Goal: Use online tool/utility: Utilize a website feature to perform a specific function

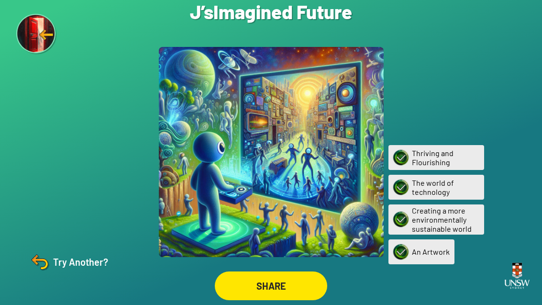
scroll to position [31, 0]
click at [46, 260] on img at bounding box center [39, 261] width 23 height 23
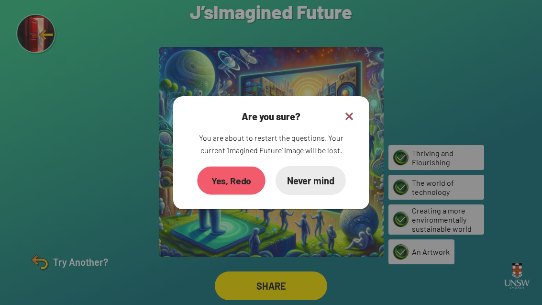
click at [227, 170] on div "Yes, Redo" at bounding box center [231, 180] width 68 height 28
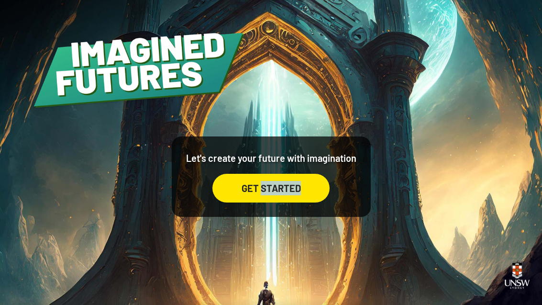
click at [407, 304] on html "Your device screen seems to be too small for our app. You must revisit the site…" at bounding box center [271, 152] width 542 height 305
click at [241, 201] on div "GET STARTED" at bounding box center [270, 188] width 117 height 29
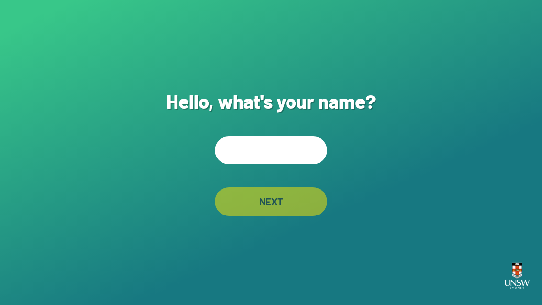
click at [259, 158] on input "text" at bounding box center [271, 150] width 112 height 28
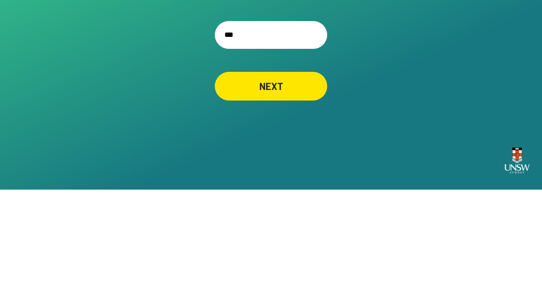
type input "***"
click at [373, 73] on div "Hello, what's your name? *** NEXT" at bounding box center [271, 152] width 542 height 305
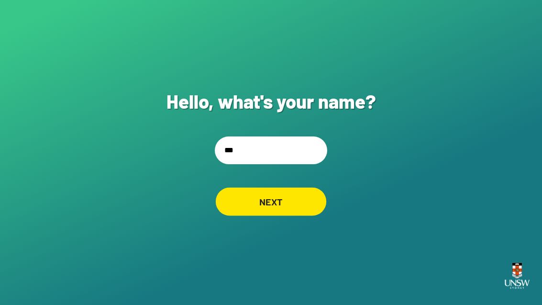
click at [286, 191] on div "NEXT" at bounding box center [271, 201] width 110 height 28
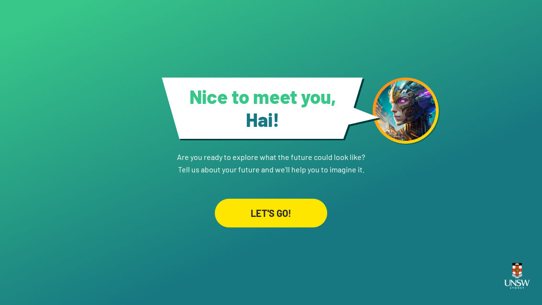
click at [306, 227] on div "LET'S GO!" at bounding box center [271, 212] width 112 height 29
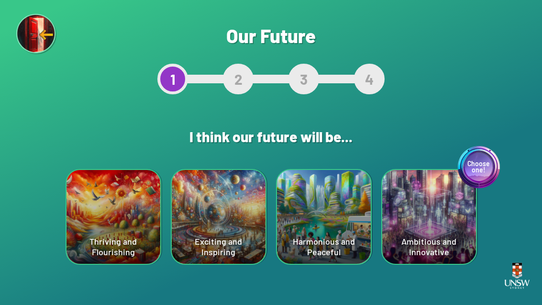
click at [98, 211] on div "Thriving and Flourishing" at bounding box center [113, 217] width 94 height 94
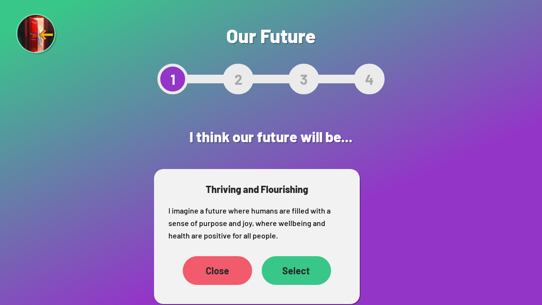
click at [316, 264] on div "Select" at bounding box center [296, 270] width 69 height 29
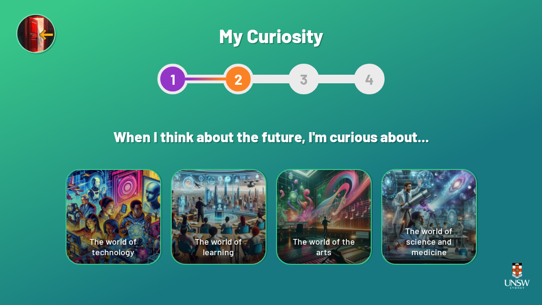
click at [451, 230] on div "The world of science and medicine" at bounding box center [429, 217] width 94 height 94
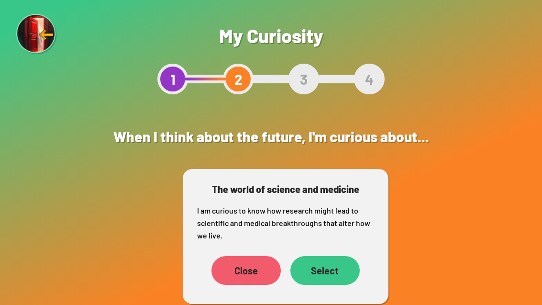
click at [261, 270] on div "Close" at bounding box center [245, 270] width 69 height 29
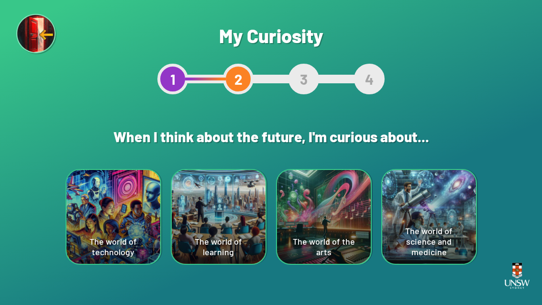
click at [450, 246] on div "The world of science and medicine" at bounding box center [429, 217] width 94 height 94
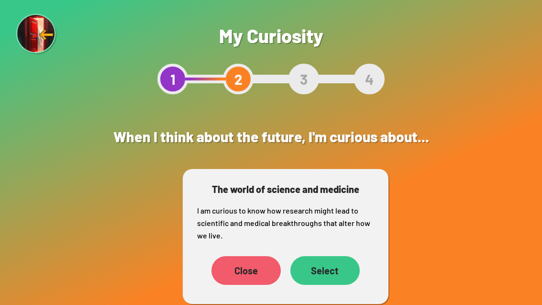
click at [338, 273] on div "Select" at bounding box center [324, 270] width 69 height 29
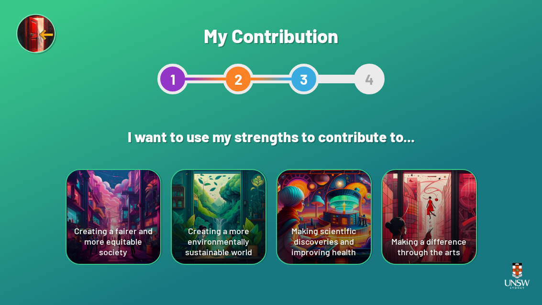
click at [105, 201] on div "Creating a fairer and more equitable society" at bounding box center [113, 217] width 94 height 94
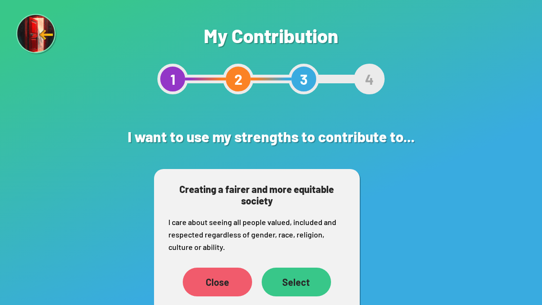
click at [300, 279] on div "Select" at bounding box center [296, 281] width 69 height 29
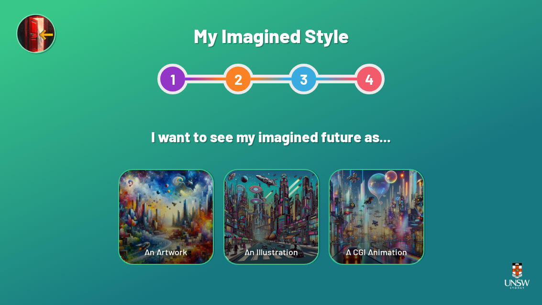
click at [161, 219] on div "An Artwork" at bounding box center [166, 217] width 94 height 94
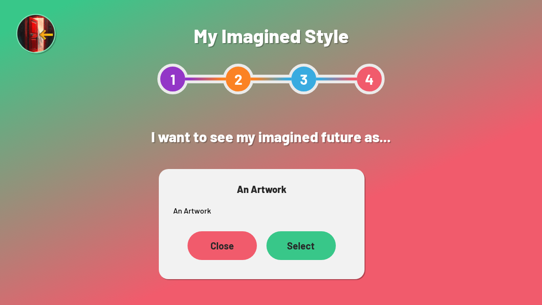
click at [216, 254] on div "Close" at bounding box center [221, 245] width 69 height 29
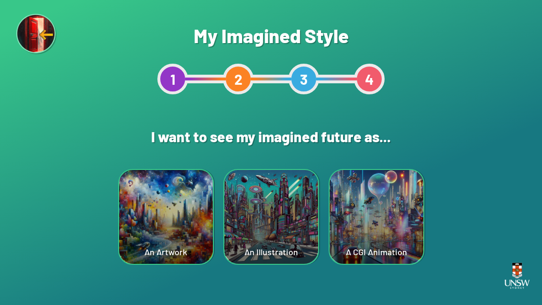
click at [399, 230] on div "A CGI Animation" at bounding box center [377, 217] width 94 height 94
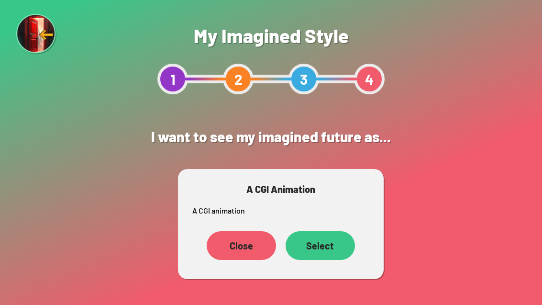
click at [342, 245] on div "Select" at bounding box center [320, 245] width 69 height 29
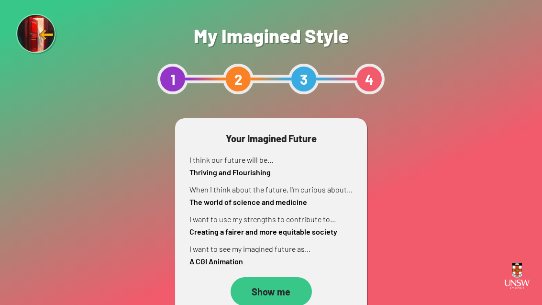
click at [277, 291] on div "Show me" at bounding box center [271, 291] width 81 height 29
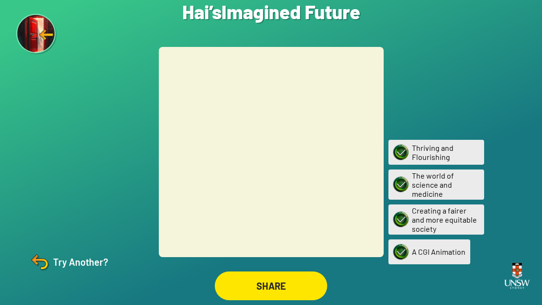
scroll to position [31, 0]
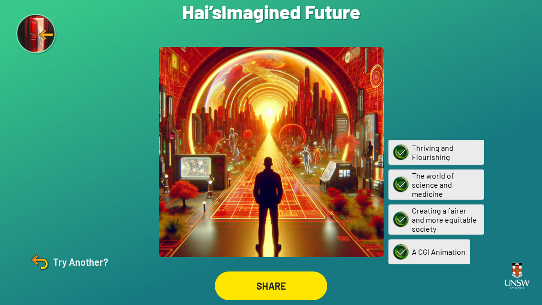
click at [287, 273] on div "SHARE" at bounding box center [271, 285] width 112 height 29
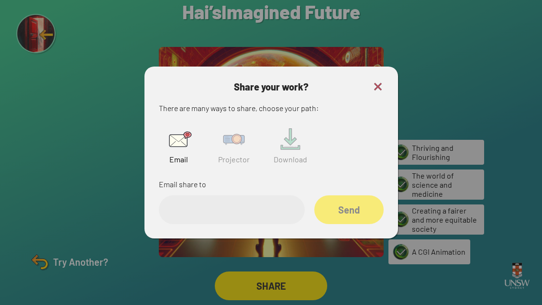
click at [244, 195] on input "email" at bounding box center [232, 209] width 146 height 29
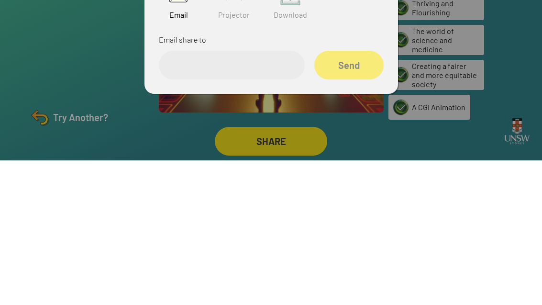
click at [232, 122] on div at bounding box center [271, 152] width 542 height 305
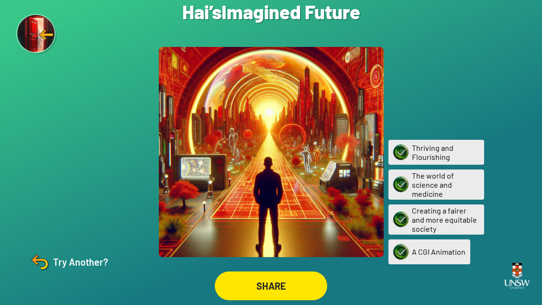
click at [284, 273] on div "SHARE" at bounding box center [271, 285] width 112 height 29
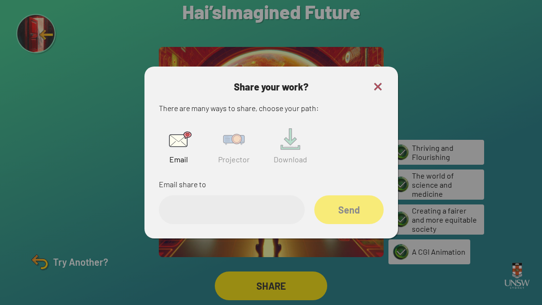
click at [235, 124] on img at bounding box center [234, 139] width 31 height 31
click at [248, 195] on input "text" at bounding box center [232, 209] width 146 height 29
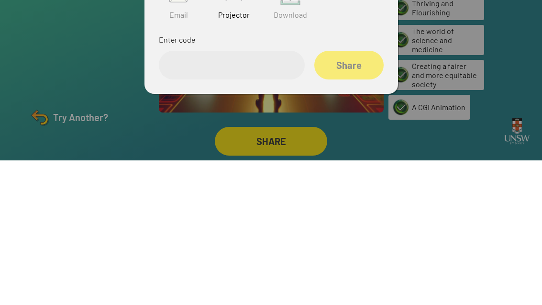
type input "*"
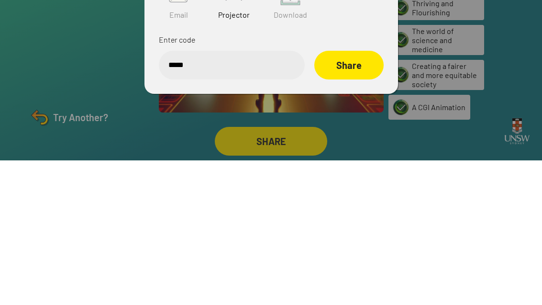
type input "******"
click at [357, 196] on div "Share" at bounding box center [348, 210] width 67 height 28
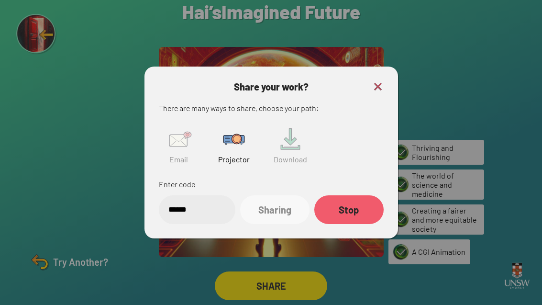
click at [382, 81] on img at bounding box center [377, 86] width 11 height 11
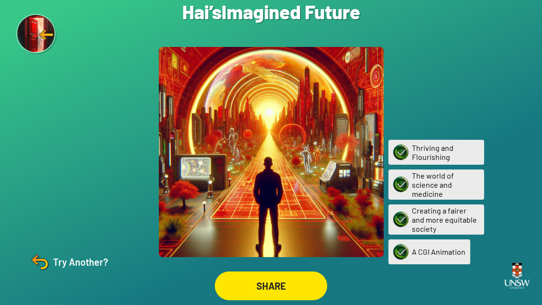
click at [48, 260] on img at bounding box center [39, 261] width 23 height 23
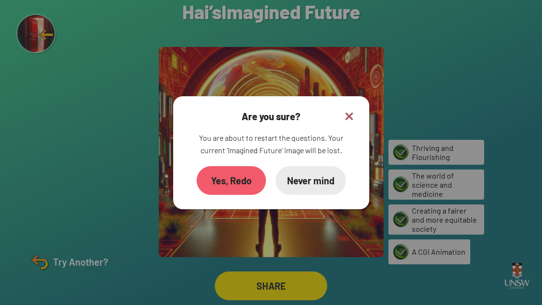
click at [219, 166] on div "Yes, Redo" at bounding box center [231, 180] width 69 height 29
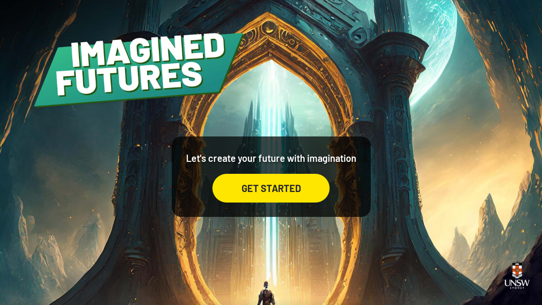
click at [286, 202] on div "GET STARTED" at bounding box center [270, 188] width 117 height 29
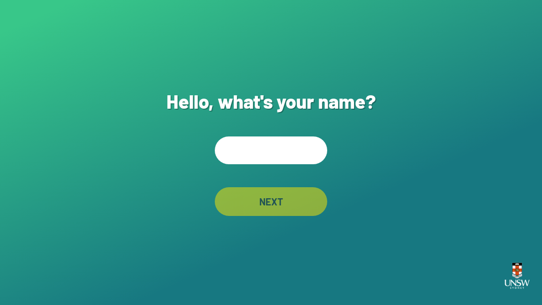
click at [275, 163] on input "text" at bounding box center [271, 150] width 112 height 28
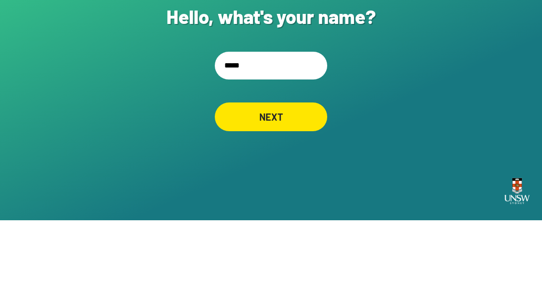
type input "******"
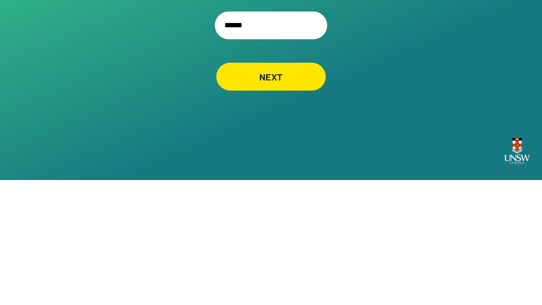
click at [288, 187] on div "NEXT" at bounding box center [271, 201] width 110 height 28
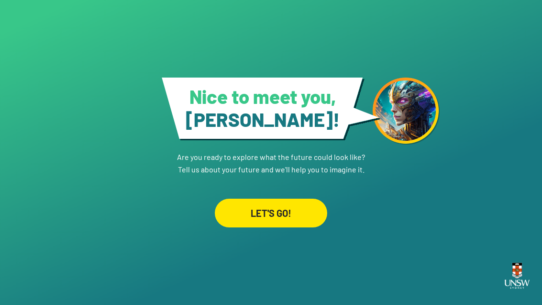
click at [294, 198] on div "LET'S GO!" at bounding box center [271, 212] width 112 height 29
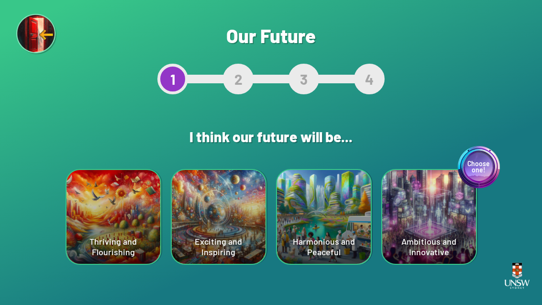
click at [216, 219] on div "Exciting and Inspiring" at bounding box center [219, 217] width 94 height 94
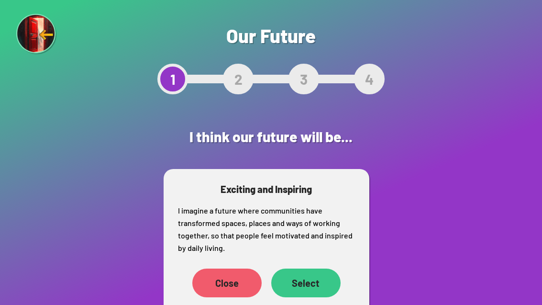
click at [319, 283] on div "Select" at bounding box center [305, 282] width 69 height 29
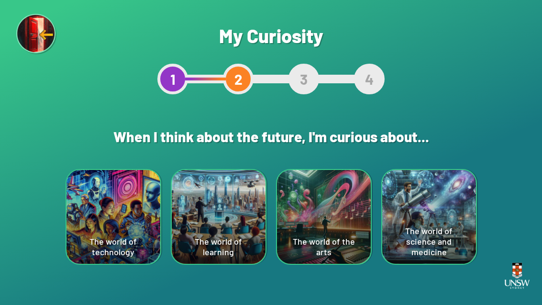
click at [211, 229] on div "The world of learning" at bounding box center [219, 217] width 94 height 94
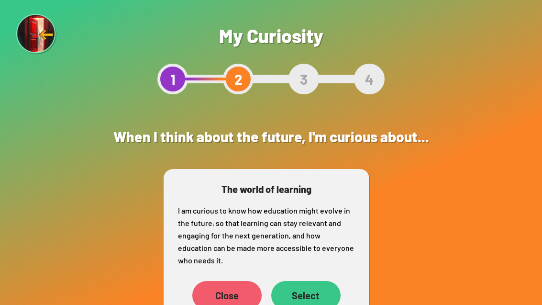
click at [225, 297] on div "Close" at bounding box center [226, 295] width 69 height 29
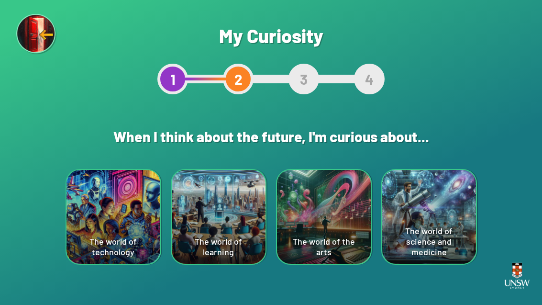
click at [434, 218] on div "The world of science and medicine" at bounding box center [429, 217] width 94 height 94
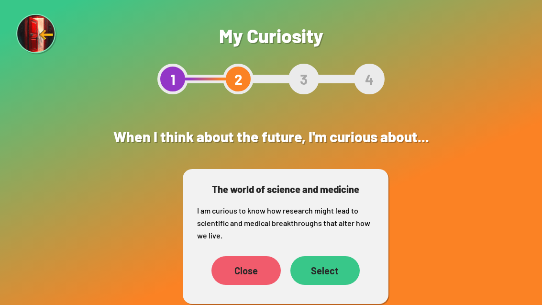
click at [339, 276] on div "Select" at bounding box center [324, 270] width 69 height 29
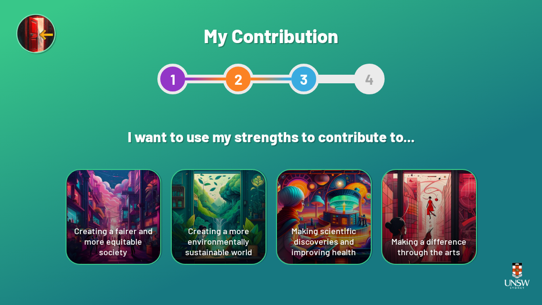
click at [225, 231] on div "Creating a more environmentally sustainable world" at bounding box center [219, 217] width 94 height 94
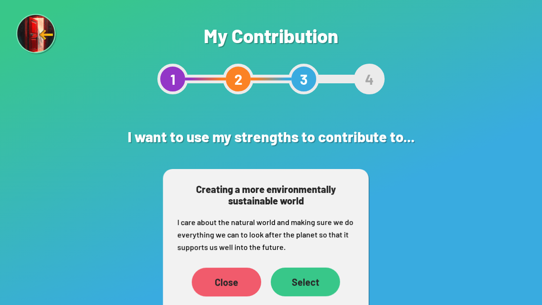
click at [317, 282] on div "Select" at bounding box center [305, 281] width 69 height 29
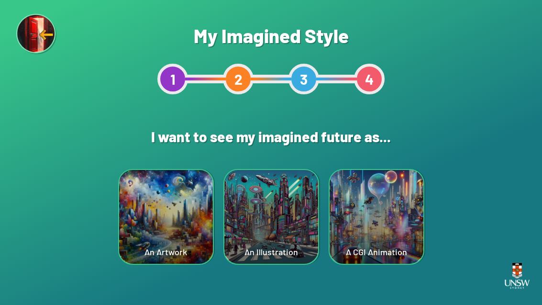
click at [176, 206] on div "An Artwork" at bounding box center [166, 217] width 94 height 94
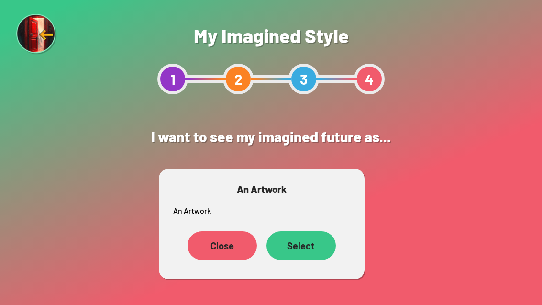
click at [309, 242] on div "Select" at bounding box center [300, 245] width 69 height 29
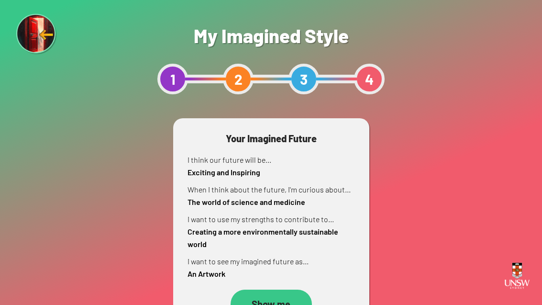
click at [282, 304] on div "Show me" at bounding box center [271, 303] width 81 height 29
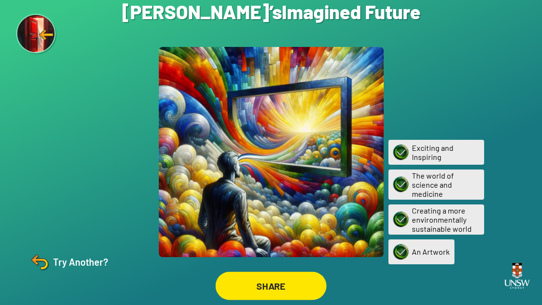
click at [265, 297] on div "SHARE" at bounding box center [270, 285] width 111 height 28
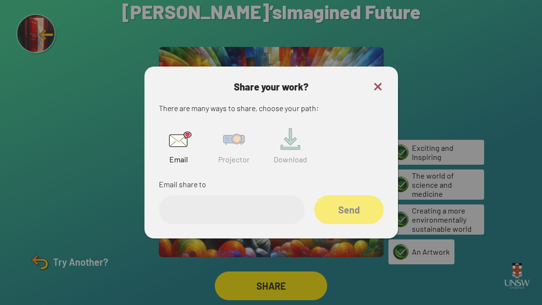
click at [235, 154] on img at bounding box center [234, 139] width 31 height 31
click at [231, 214] on input "text" at bounding box center [232, 209] width 146 height 29
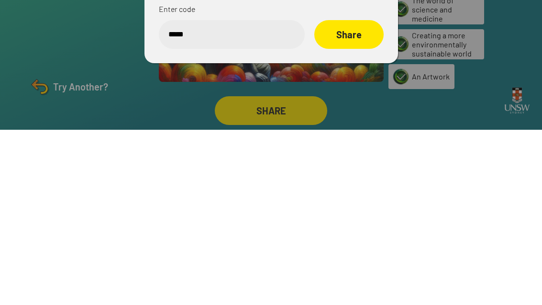
type input "******"
click at [345, 195] on div "Share" at bounding box center [348, 209] width 69 height 29
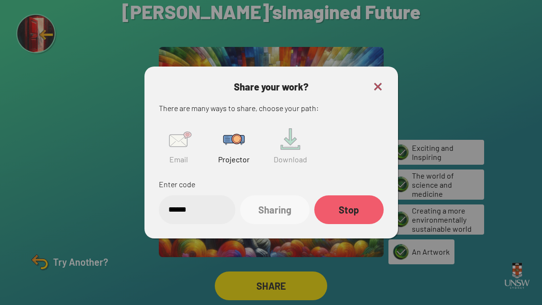
click at [378, 81] on img at bounding box center [377, 86] width 11 height 11
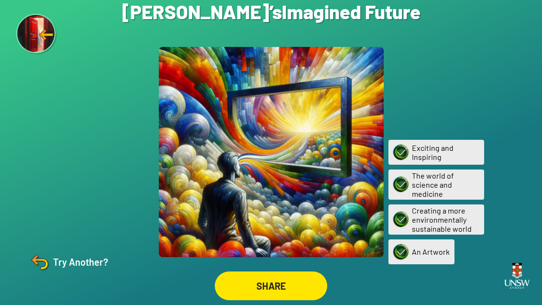
click at [79, 263] on div "Try Another?" at bounding box center [68, 261] width 80 height 23
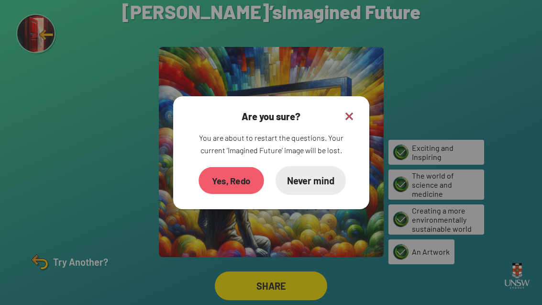
click at [226, 170] on div "Yes, Redo" at bounding box center [231, 179] width 66 height 27
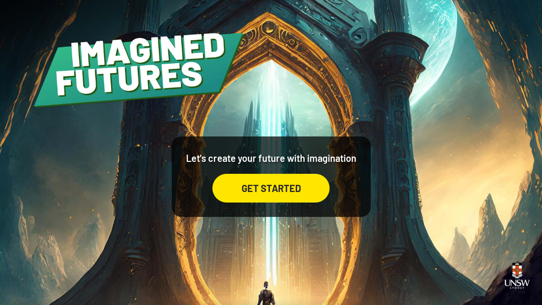
click at [289, 198] on div "GET STARTED" at bounding box center [270, 188] width 117 height 29
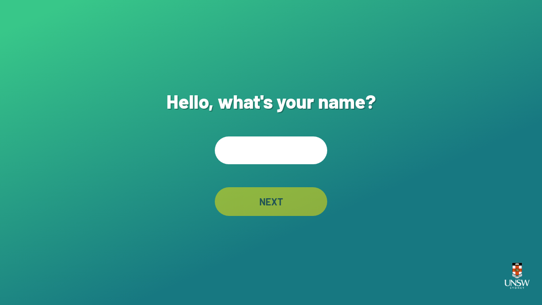
click at [305, 161] on input "text" at bounding box center [271, 150] width 112 height 28
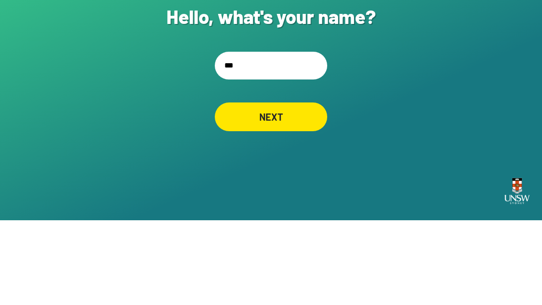
type input "***"
click at [440, 66] on div "Hello, what's your name? *** NEXT" at bounding box center [271, 152] width 542 height 305
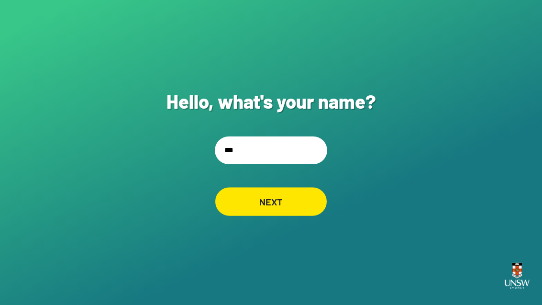
click at [280, 187] on div "NEXT" at bounding box center [270, 201] width 111 height 28
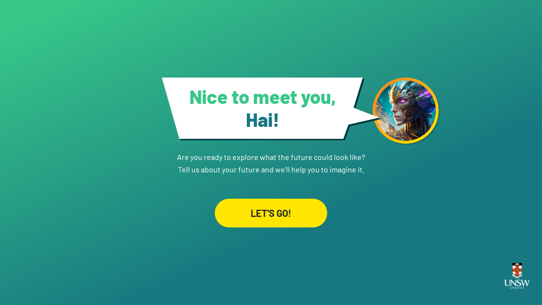
click at [292, 225] on div "LET'S GO!" at bounding box center [271, 212] width 112 height 29
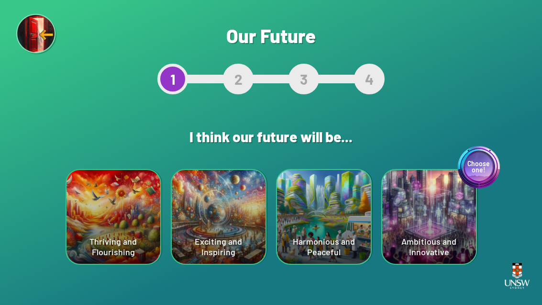
click at [99, 197] on div "Thriving and Flourishing" at bounding box center [113, 217] width 94 height 94
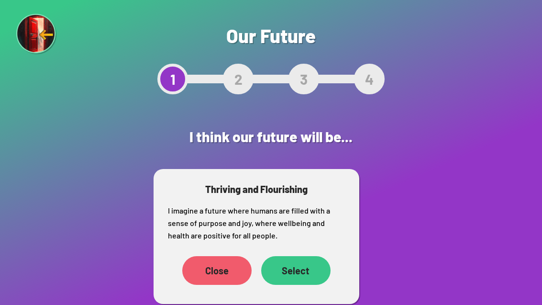
click at [308, 268] on div "Select" at bounding box center [295, 270] width 69 height 29
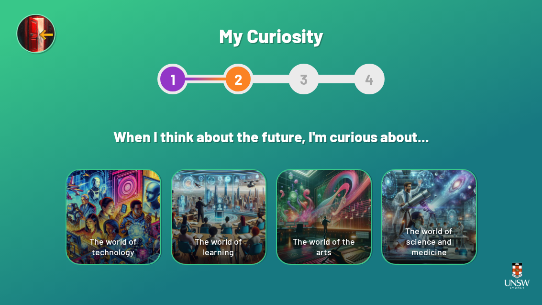
click at [216, 229] on div "The world of learning" at bounding box center [219, 217] width 94 height 94
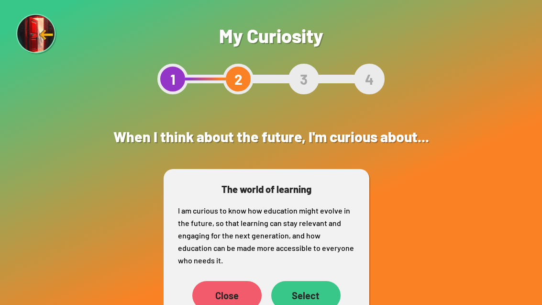
click at [226, 304] on div "Close" at bounding box center [226, 295] width 69 height 29
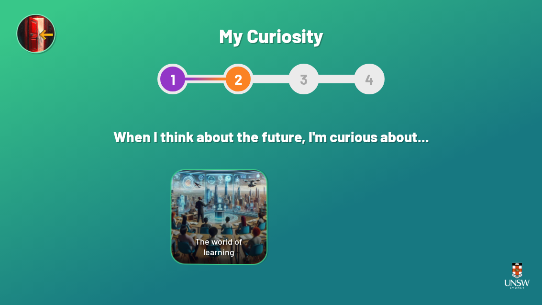
click at [339, 228] on div "The world of the arts" at bounding box center [324, 216] width 94 height 95
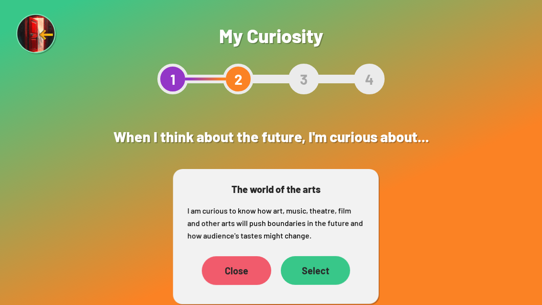
click at [331, 268] on div "Select" at bounding box center [315, 270] width 69 height 29
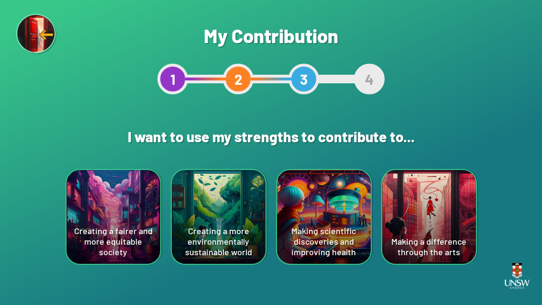
click at [453, 232] on div "Making a difference through the arts" at bounding box center [429, 217] width 94 height 94
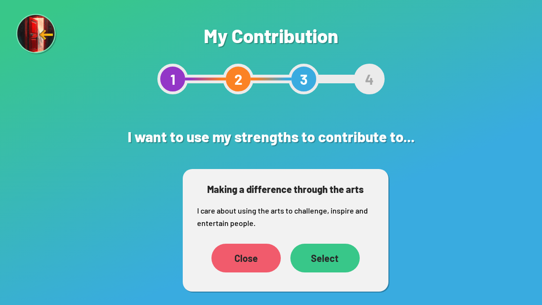
click at [334, 248] on div "Select" at bounding box center [324, 257] width 69 height 29
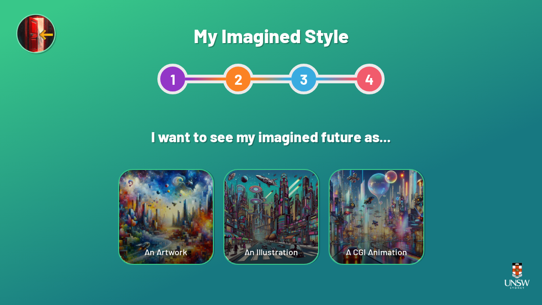
click at [396, 229] on div "A CGI Animation" at bounding box center [377, 217] width 94 height 94
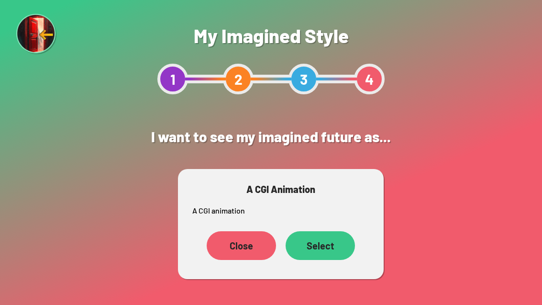
click at [337, 246] on div "Select" at bounding box center [320, 245] width 69 height 29
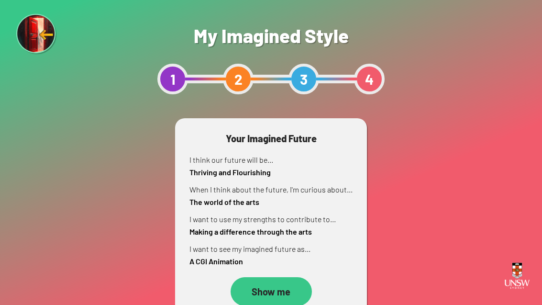
click at [286, 287] on div "Show me" at bounding box center [271, 291] width 81 height 29
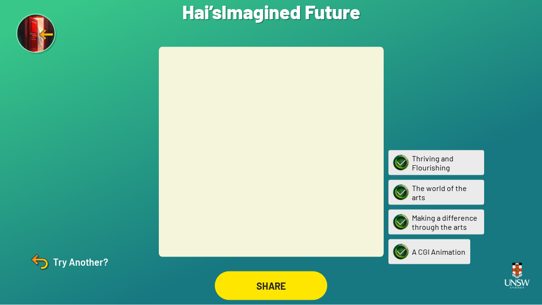
scroll to position [31, 0]
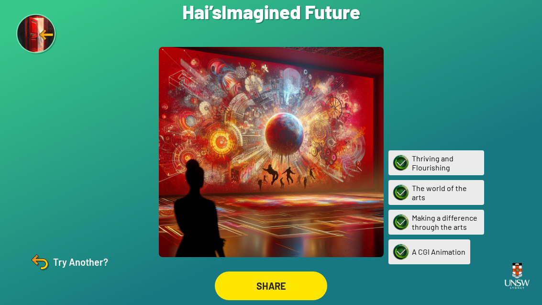
click at [277, 283] on div "SHARE" at bounding box center [271, 285] width 112 height 29
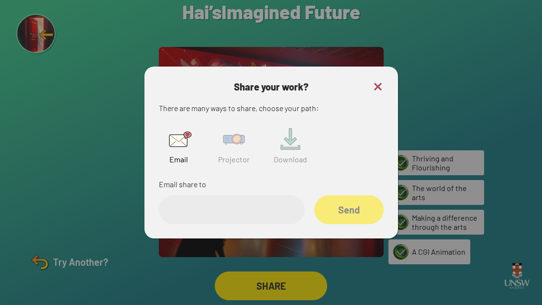
click at [234, 129] on img at bounding box center [234, 139] width 31 height 31
click at [270, 195] on input "text" at bounding box center [232, 209] width 146 height 29
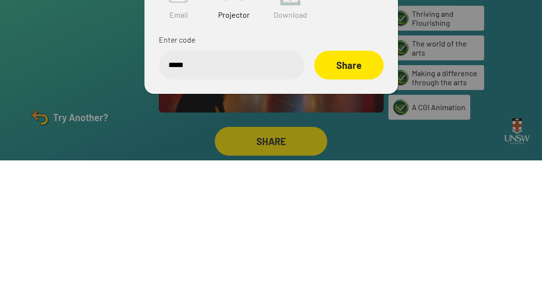
type input "******"
click at [343, 195] on div "Share" at bounding box center [348, 209] width 68 height 28
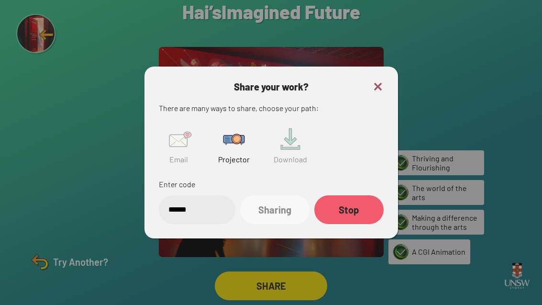
click at [56, 264] on div at bounding box center [271, 152] width 542 height 305
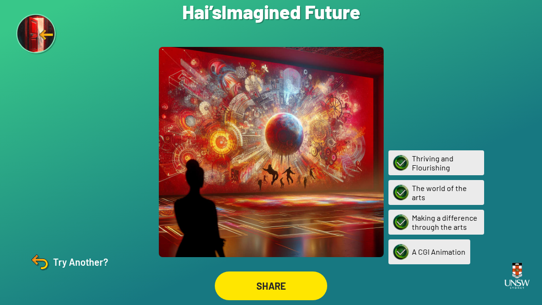
click at [75, 266] on div "Try Another?" at bounding box center [68, 261] width 80 height 23
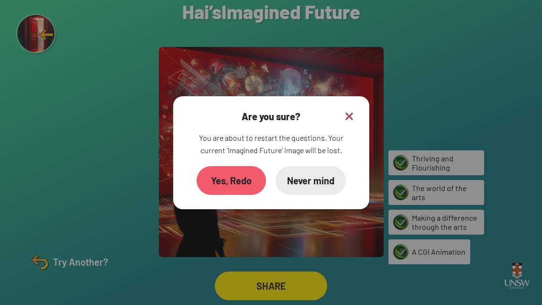
click at [219, 174] on div "Yes, Redo" at bounding box center [231, 180] width 69 height 29
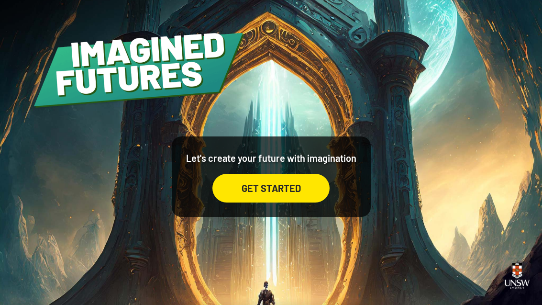
click at [296, 201] on div "GET STARTED" at bounding box center [270, 188] width 117 height 29
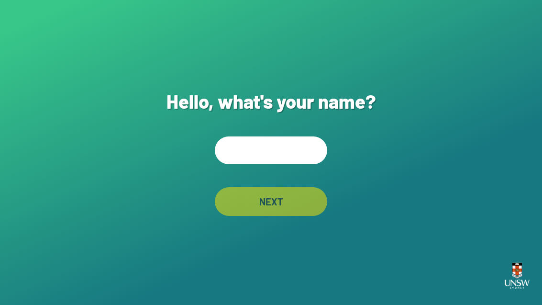
click at [266, 164] on input "text" at bounding box center [271, 150] width 112 height 28
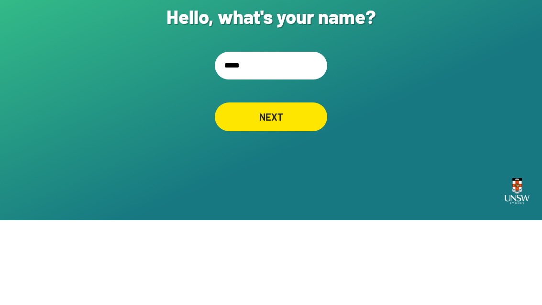
type input "******"
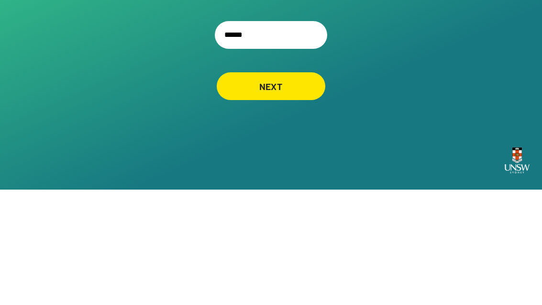
click at [290, 187] on div "NEXT" at bounding box center [271, 201] width 109 height 28
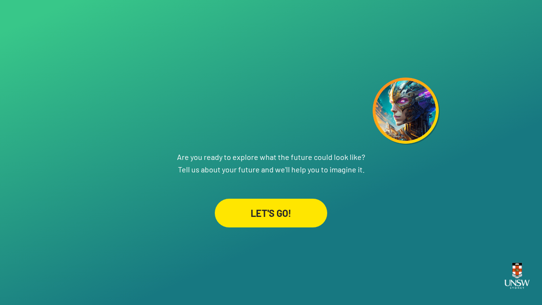
click at [286, 198] on div "LET'S GO!" at bounding box center [271, 212] width 112 height 29
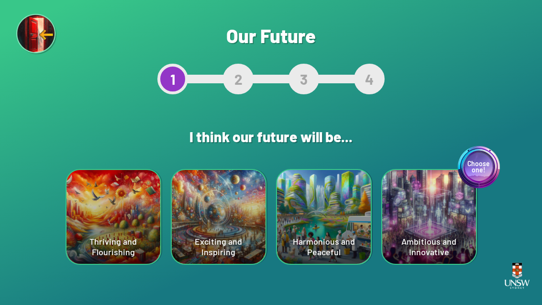
click at [329, 236] on div "Harmonious and Peaceful" at bounding box center [324, 217] width 94 height 94
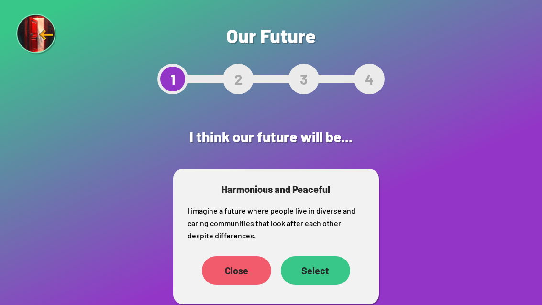
click at [238, 271] on div "Close" at bounding box center [236, 270] width 69 height 29
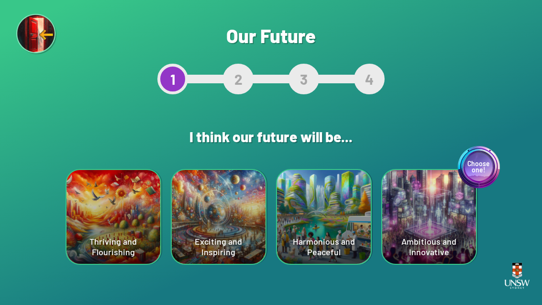
click at [219, 206] on div "Exciting and Inspiring" at bounding box center [219, 217] width 94 height 94
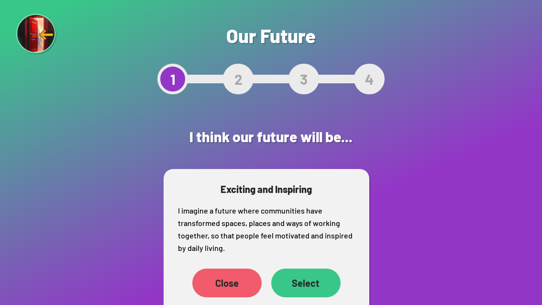
click at [313, 281] on div "Select" at bounding box center [305, 282] width 69 height 29
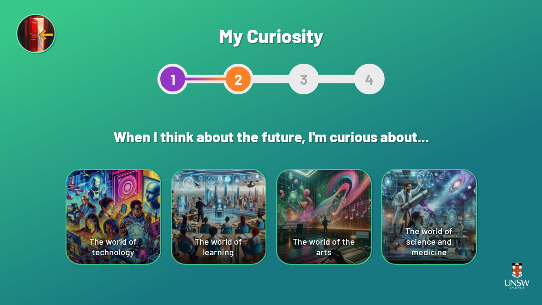
click at [419, 227] on div "The world of science and medicine" at bounding box center [429, 217] width 94 height 94
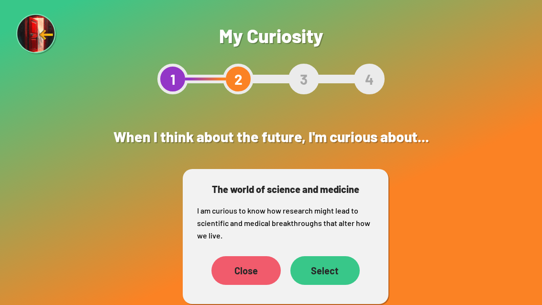
click at [330, 265] on div "Select" at bounding box center [324, 270] width 69 height 29
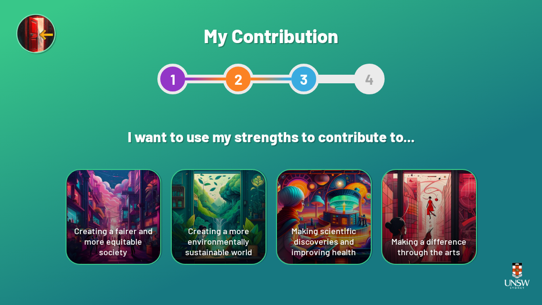
click at [111, 216] on div "Creating a fairer and more equitable society" at bounding box center [113, 217] width 94 height 94
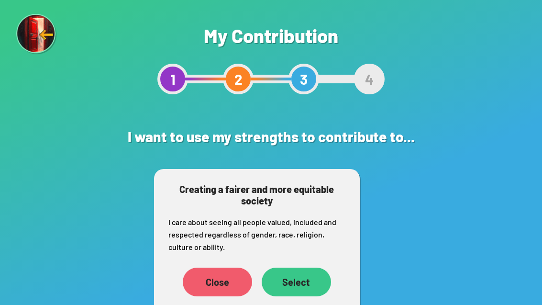
click at [301, 283] on div "Select" at bounding box center [296, 281] width 69 height 29
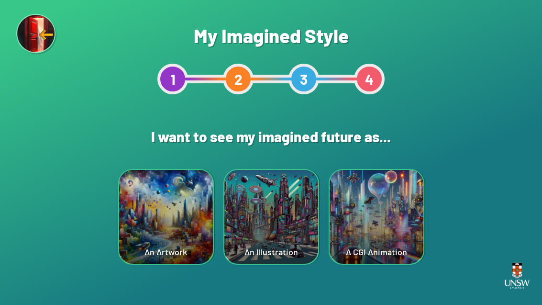
click at [293, 229] on div "An Illustration" at bounding box center [271, 217] width 94 height 94
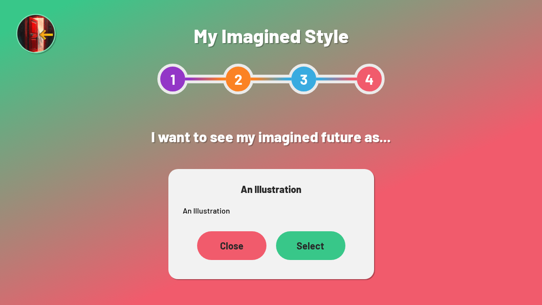
click at [306, 241] on div "Select" at bounding box center [310, 245] width 69 height 29
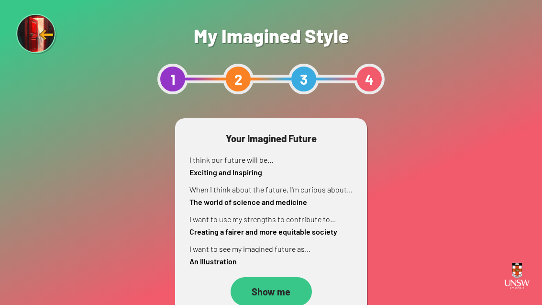
click at [282, 282] on div "Show me" at bounding box center [271, 291] width 81 height 29
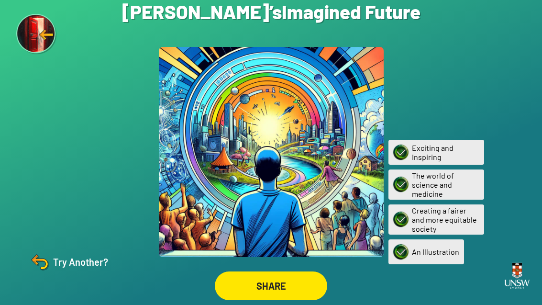
click at [284, 295] on div "SHARE" at bounding box center [271, 285] width 112 height 29
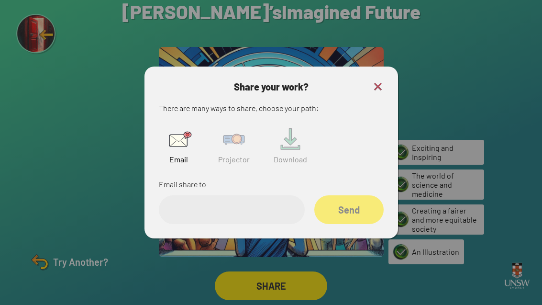
click at [229, 154] on img at bounding box center [234, 139] width 31 height 31
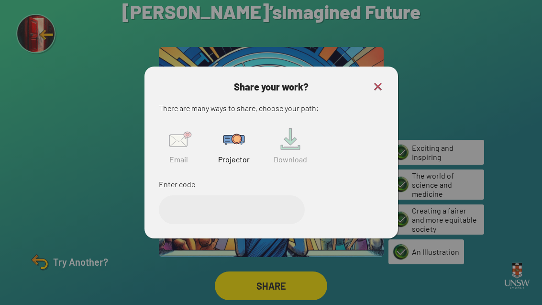
click at [238, 223] on input "text" at bounding box center [232, 209] width 146 height 29
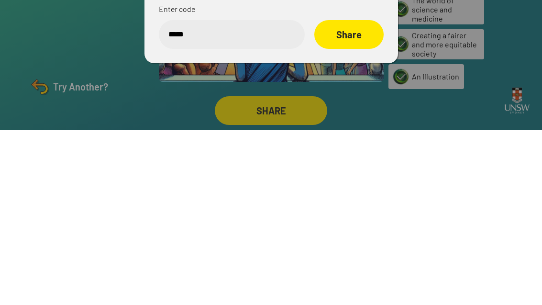
type input "******"
click at [344, 195] on div "Share" at bounding box center [348, 209] width 69 height 29
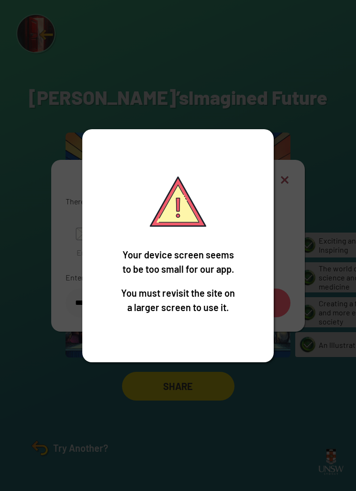
click at [216, 70] on div "Your device screen seems to be too small for our app. You must revisit the site…" at bounding box center [178, 245] width 356 height 491
click at [140, 21] on div "Your device screen seems to be too small for our app. You must revisit the site…" at bounding box center [178, 245] width 356 height 491
click at [140, 20] on div "Your device screen seems to be too small for our app. You must revisit the site…" at bounding box center [178, 245] width 356 height 491
click at [141, 36] on div "Your device screen seems to be too small for our app. You must revisit the site…" at bounding box center [178, 245] width 356 height 491
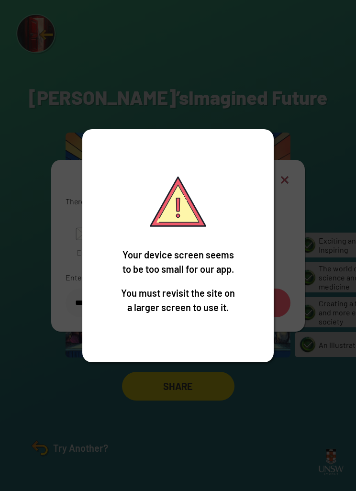
click at [138, 43] on div "Your device screen seems to be too small for our app. You must revisit the site…" at bounding box center [178, 245] width 356 height 491
click at [138, 42] on div "Your device screen seems to be too small for our app. You must revisit the site…" at bounding box center [178, 245] width 356 height 491
click at [132, 47] on div "Your device screen seems to be too small for our app. You must revisit the site…" at bounding box center [178, 245] width 356 height 491
click at [149, 304] on div "Your device screen seems to be too small for our app. You must revisit the site…" at bounding box center [178, 245] width 356 height 491
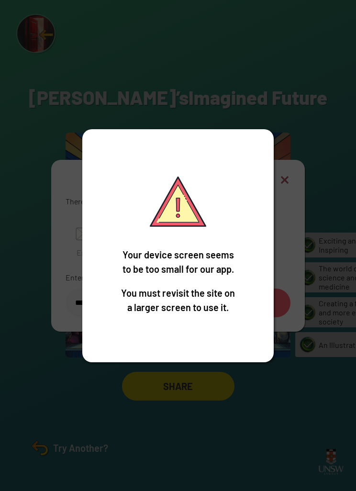
click at [176, 54] on div "Your device screen seems to be too small for our app. You must revisit the site…" at bounding box center [178, 245] width 356 height 491
click at [192, 12] on div "Your device screen seems to be too small for our app. You must revisit the site…" at bounding box center [178, 245] width 356 height 491
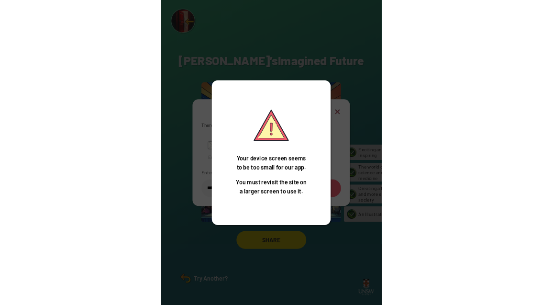
scroll to position [31, 0]
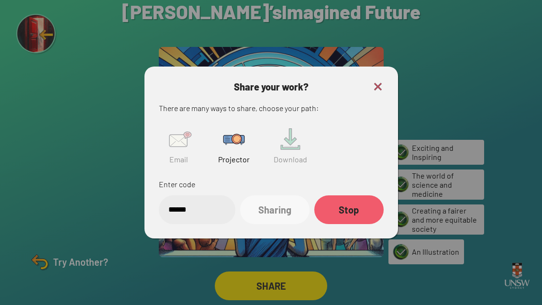
click at [373, 81] on img at bounding box center [377, 86] width 11 height 11
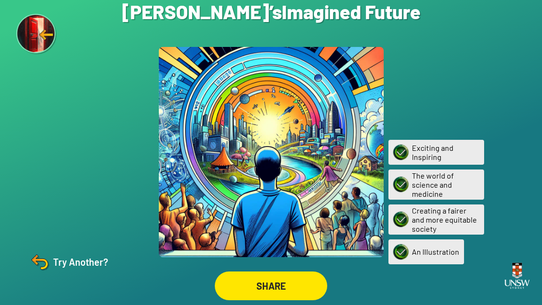
click at [66, 258] on div "Try Another?" at bounding box center [68, 261] width 80 height 23
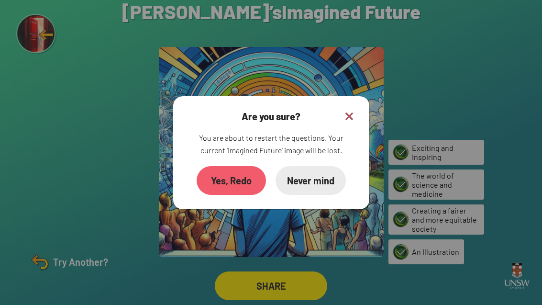
click at [225, 166] on div "Yes, Redo" at bounding box center [231, 180] width 69 height 29
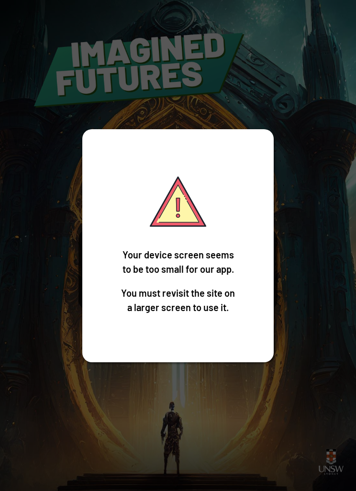
scroll to position [31, 0]
